Goal: Obtain resource: Download file/media

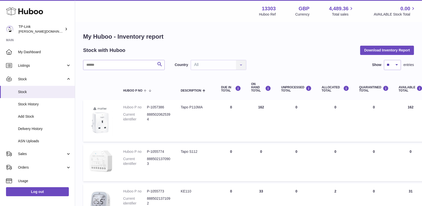
click at [266, 50] on div "Stock with Huboo Download Inventory Report" at bounding box center [248, 50] width 331 height 9
click at [274, 47] on div "Stock with Huboo Download Inventory Report" at bounding box center [248, 50] width 331 height 9
click at [310, 52] on div "Stock with Huboo Download Inventory Report" at bounding box center [248, 50] width 331 height 9
click at [390, 64] on select "** ** ** ***" at bounding box center [392, 65] width 17 height 10
select select "***"
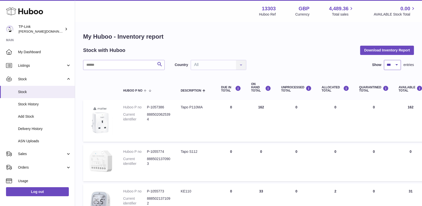
click at [384, 60] on select "** ** ** ***" at bounding box center [392, 65] width 17 height 10
click at [288, 50] on div "Stock with Huboo Download Inventory Report" at bounding box center [248, 50] width 331 height 9
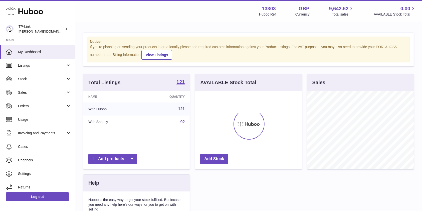
scroll to position [78, 106]
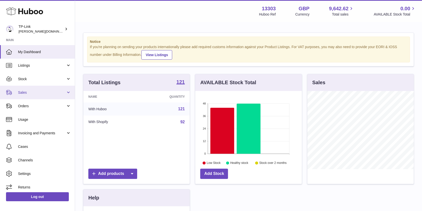
click at [27, 93] on span "Sales" at bounding box center [42, 92] width 48 height 5
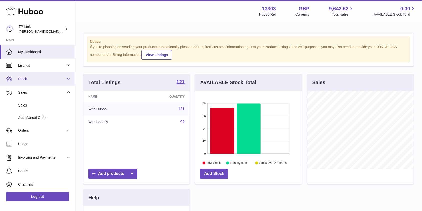
click at [30, 81] on link "Stock" at bounding box center [37, 79] width 75 height 14
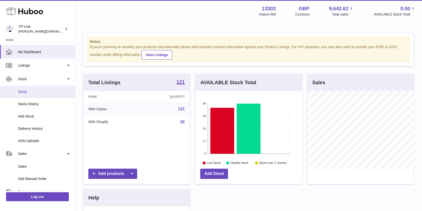
click at [34, 93] on span "Stock" at bounding box center [44, 91] width 53 height 5
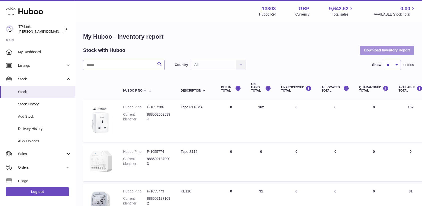
click at [372, 51] on button "Download Inventory Report" at bounding box center [387, 50] width 54 height 9
click at [292, 50] on div "Stock with Huboo Download Inventory Report" at bounding box center [248, 50] width 331 height 9
click at [272, 39] on h1 "My Huboo - Inventory report" at bounding box center [248, 37] width 331 height 8
click at [272, 41] on h1 "My Huboo - Inventory report" at bounding box center [248, 37] width 331 height 8
click at [270, 50] on div "Stock with Huboo Download Inventory Report" at bounding box center [248, 50] width 331 height 9
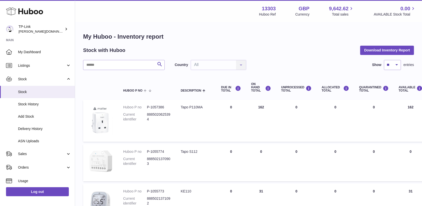
click at [321, 9] on div "13303 Huboo Ref GBP Currency 9,642.62 Total sales 0.00 AVAILABLE Stock Total" at bounding box center [337, 11] width 157 height 12
click at [278, 68] on div "Search Country All All No elements found. Consider changing the search query. L…" at bounding box center [248, 65] width 331 height 10
click at [34, 108] on link "Stock History" at bounding box center [37, 104] width 75 height 12
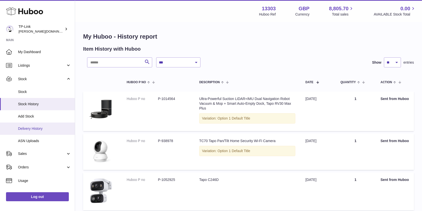
click at [39, 127] on span "Delivery History" at bounding box center [44, 128] width 53 height 5
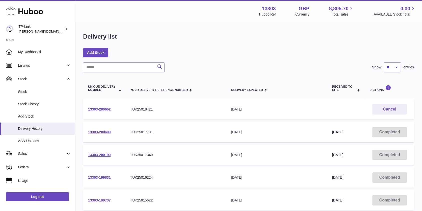
click at [274, 59] on div "Delivery list Add Stock Search Show ** ** ** *** entries Unique Delivery Number…" at bounding box center [248, 186] width 347 height 327
click at [105, 111] on link "13303-200662" at bounding box center [99, 109] width 23 height 4
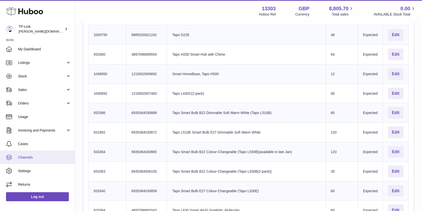
scroll to position [467, 0]
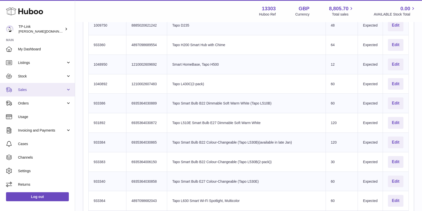
click at [40, 89] on span "Sales" at bounding box center [42, 89] width 48 height 5
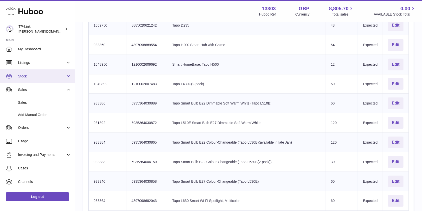
click at [34, 75] on span "Stock" at bounding box center [42, 76] width 48 height 5
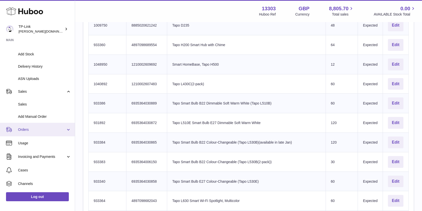
scroll to position [88, 0]
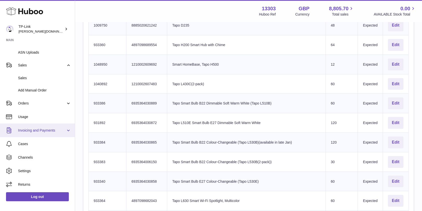
click at [46, 129] on span "Invoicing and Payments" at bounding box center [42, 130] width 48 height 5
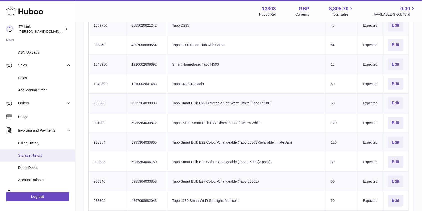
click at [38, 157] on span "Storage History" at bounding box center [44, 155] width 53 height 5
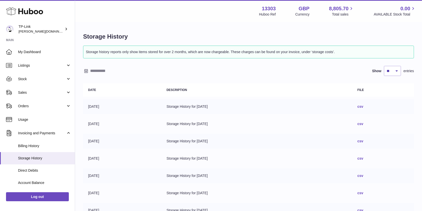
click at [363, 107] on link "csv" at bounding box center [361, 106] width 6 height 4
